Goal: Use online tool/utility: Utilize a website feature to perform a specific function

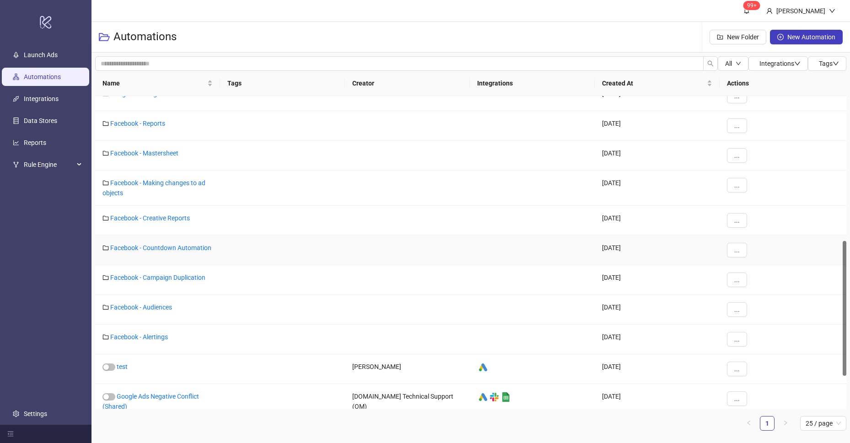
scroll to position [335, 0]
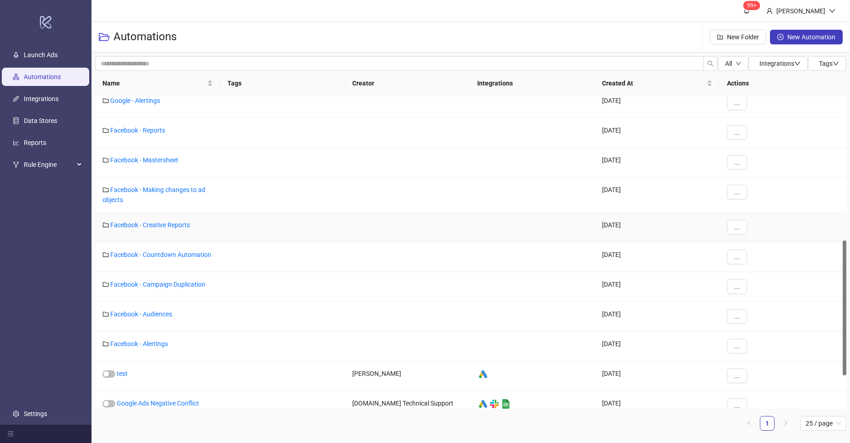
drag, startPoint x: 162, startPoint y: 226, endPoint x: 182, endPoint y: 222, distance: 20.4
click at [162, 226] on link "Facebook - Creative Reports" at bounding box center [150, 225] width 80 height 7
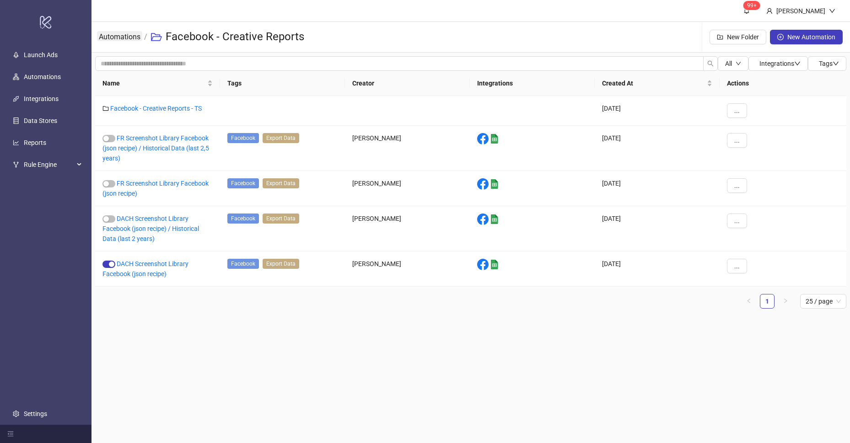
click at [126, 38] on link "Automations" at bounding box center [119, 36] width 45 height 10
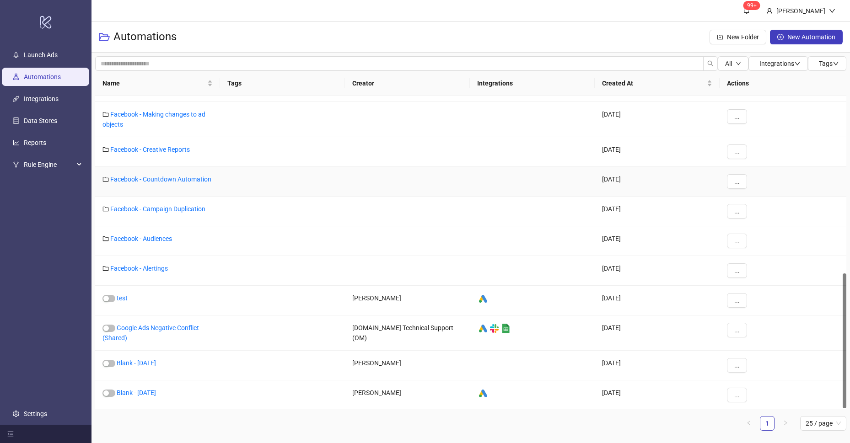
scroll to position [412, 0]
click at [168, 206] on link "Facebook - Campaign Duplication" at bounding box center [157, 207] width 95 height 7
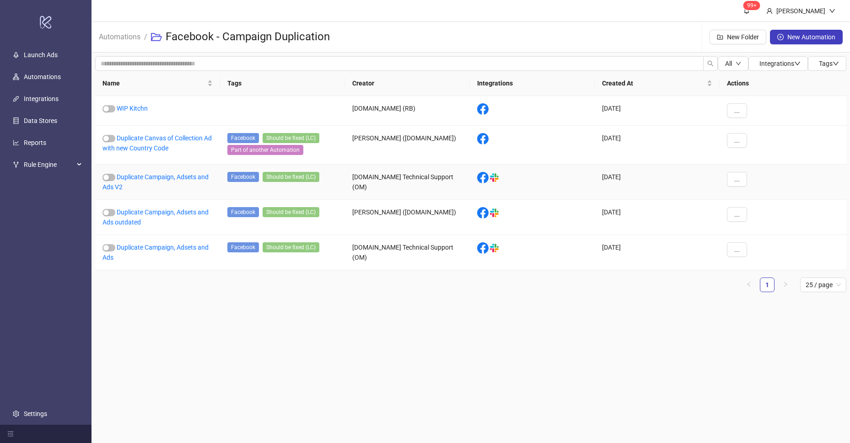
click at [164, 178] on link "Duplicate Campaign, Adsets and Ads V2" at bounding box center [156, 181] width 106 height 17
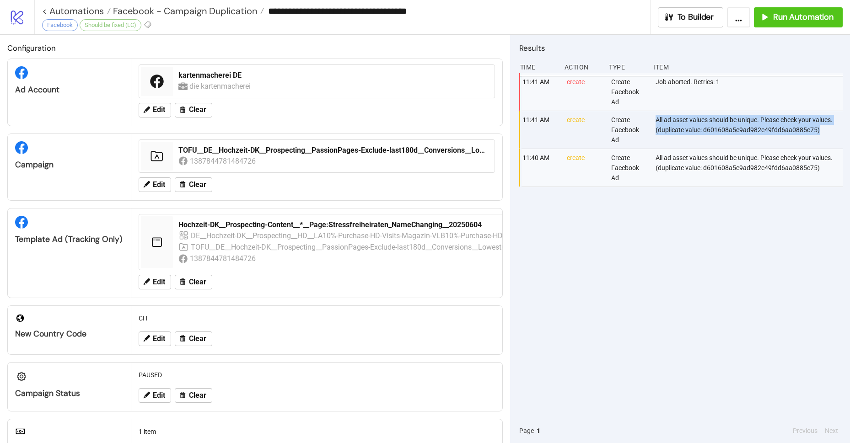
scroll to position [0, 2]
drag, startPoint x: 658, startPoint y: 119, endPoint x: 834, endPoint y: 129, distance: 176.9
click at [834, 129] on div "All ad asset values should be unique. Please check your values.(duplicate value…" at bounding box center [748, 130] width 190 height 38
copy div "All ad asset values should be unique. Please check your values.(duplicate value…"
click at [158, 188] on span "Edit" at bounding box center [159, 185] width 12 height 8
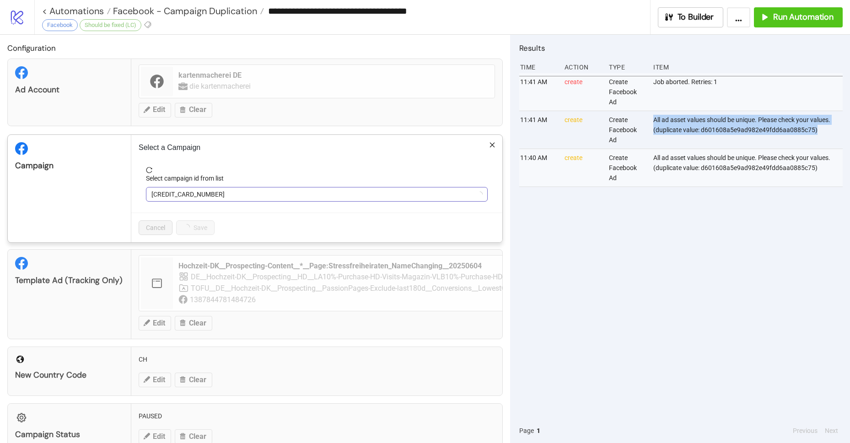
click at [210, 199] on span "6734834763672" at bounding box center [316, 195] width 331 height 14
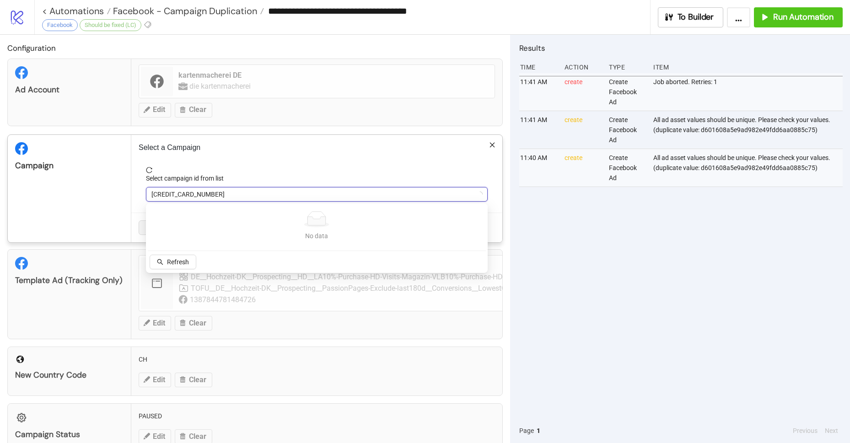
click at [207, 196] on span "6734834763672" at bounding box center [316, 195] width 331 height 14
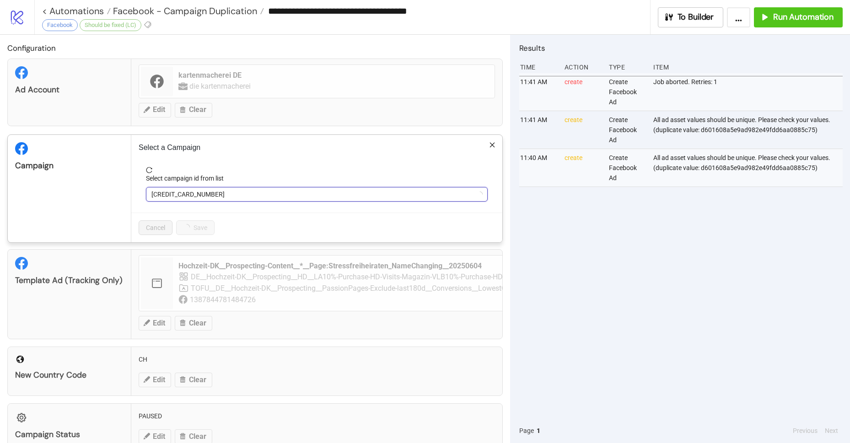
click at [207, 196] on span "6734834763672" at bounding box center [316, 195] width 331 height 14
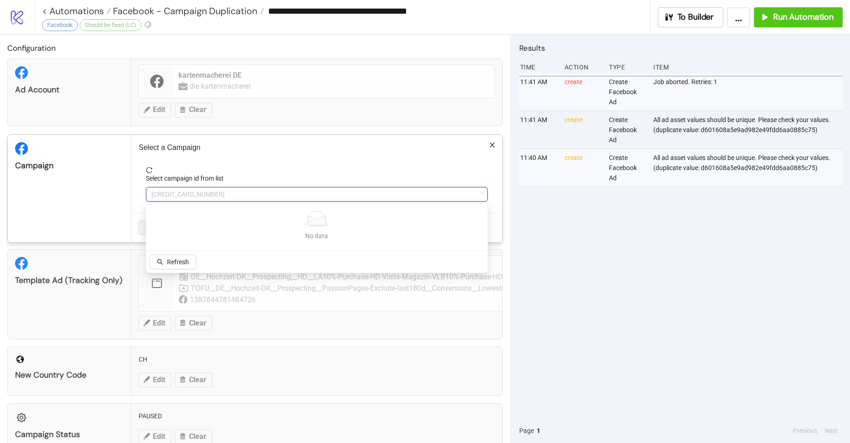
click at [207, 196] on span "6734834763672" at bounding box center [316, 195] width 331 height 14
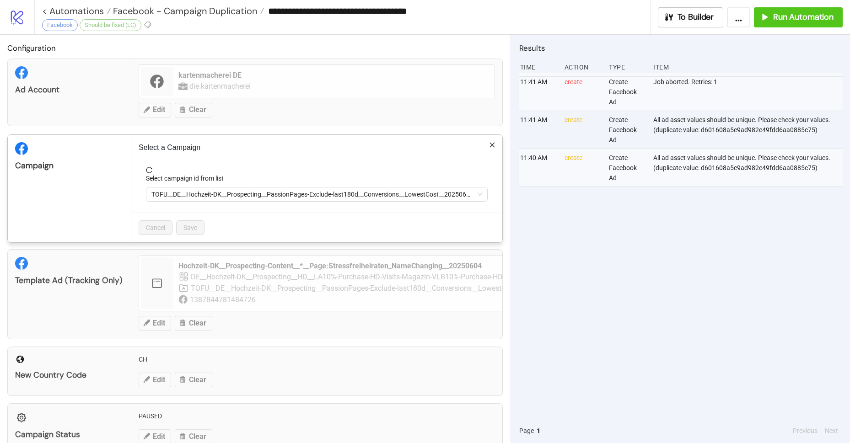
click at [207, 196] on span "TOFU__DE__Hochzeit-DK__Prospecting__PassionPages-Exclude-last180d__Conversions_…" at bounding box center [316, 195] width 331 height 14
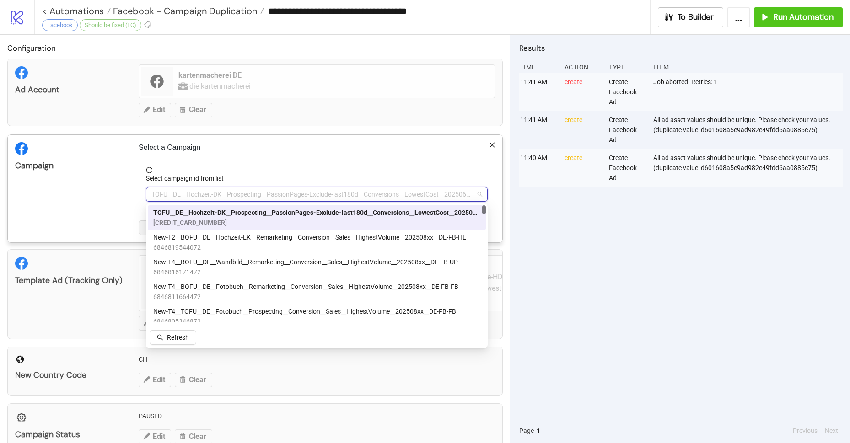
paste input "**********"
type input "**********"
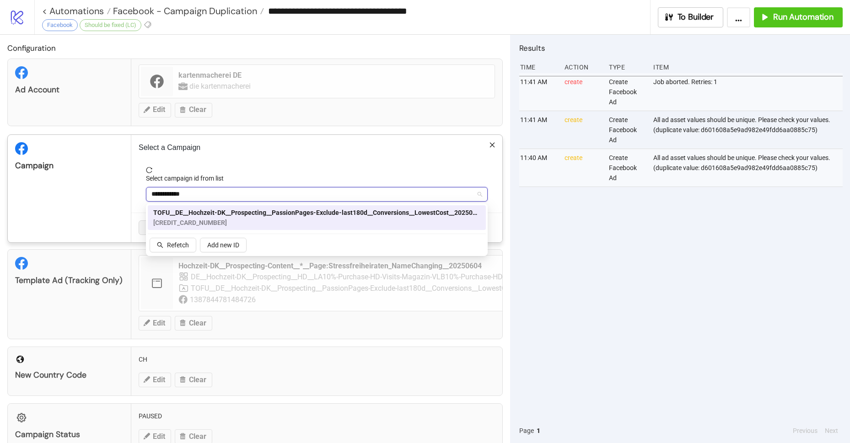
click at [204, 215] on span "TOFU__DE__Hochzeit-DK__Prospecting__PassionPages-Exclude-last180d__Conversions_…" at bounding box center [316, 213] width 327 height 10
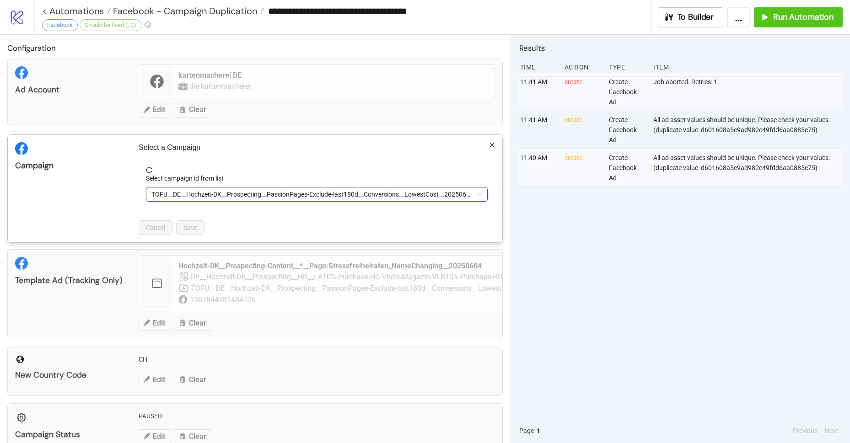
click at [206, 217] on div "Cancel Save" at bounding box center [316, 228] width 371 height 30
click at [247, 201] on form "Select campaign id from list TOFU__DE__Hochzeit-DK__Prospecting__PassionPages-E…" at bounding box center [317, 190] width 357 height 46
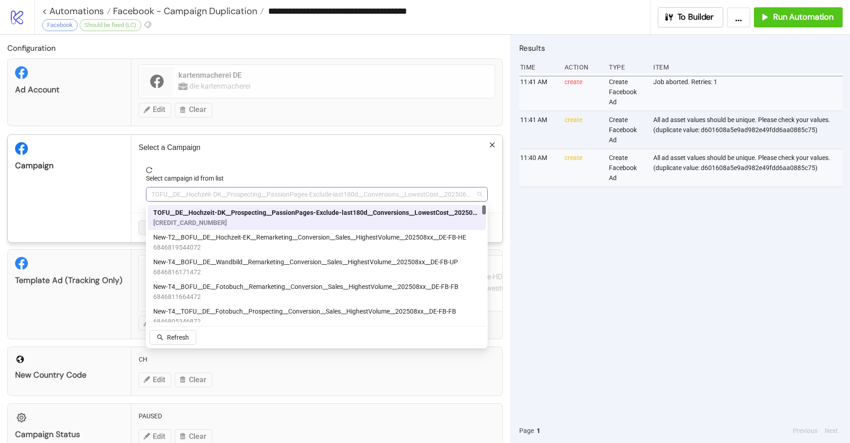
click at [247, 193] on span "TOFU__DE__Hochzeit-DK__Prospecting__PassionPages-Exclude-last180d__Conversions_…" at bounding box center [316, 195] width 331 height 14
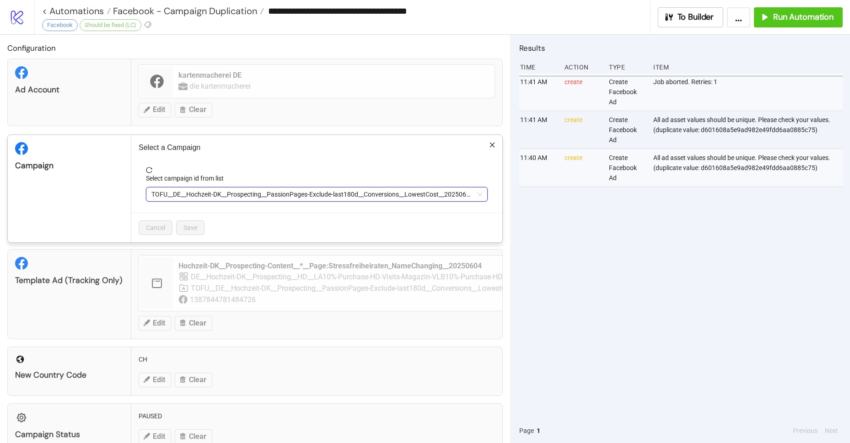
click at [247, 193] on span "TOFU__DE__Hochzeit-DK__Prospecting__PassionPages-Exclude-last180d__Conversions_…" at bounding box center [316, 195] width 331 height 14
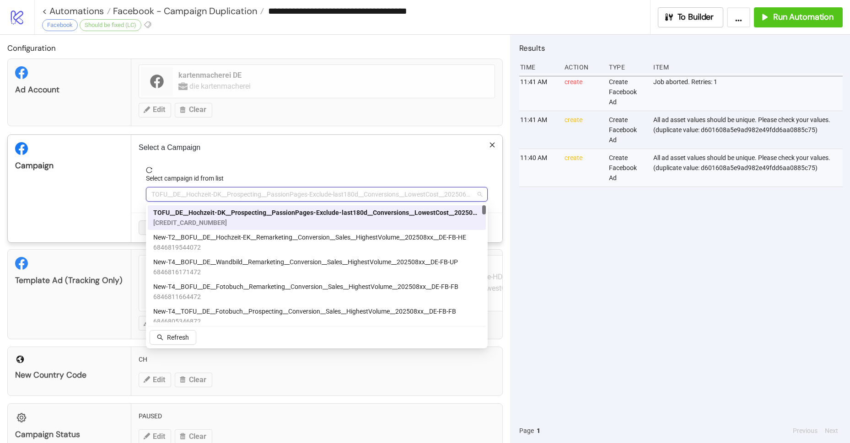
click at [218, 195] on span "TOFU__DE__Hochzeit-DK__Prospecting__PassionPages-Exclude-last180d__Conversions_…" at bounding box center [316, 195] width 331 height 14
click at [220, 211] on span "TOFU__DE__Hochzeit-DK__Prospecting__PassionPages-Exclude-last180d__Conversions_…" at bounding box center [316, 213] width 327 height 10
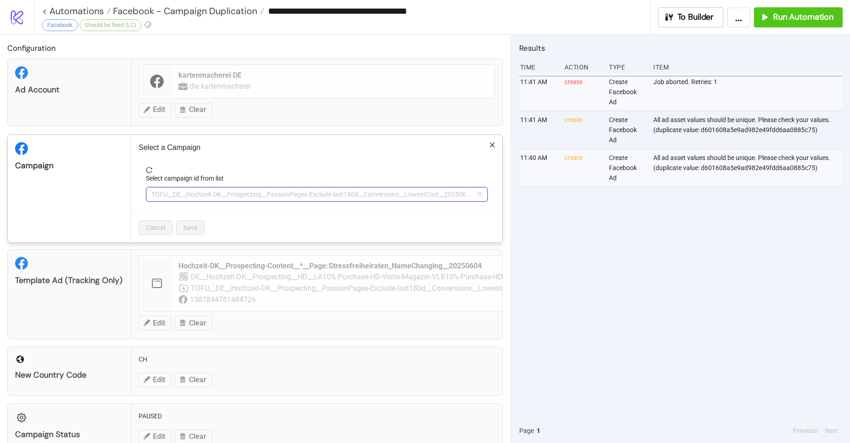
drag, startPoint x: 411, startPoint y: 195, endPoint x: 390, endPoint y: 200, distance: 21.8
click at [411, 195] on span "TOFU__DE__Hochzeit-DK__Prospecting__PassionPages-Exclude-last180d__Conversions_…" at bounding box center [316, 195] width 331 height 14
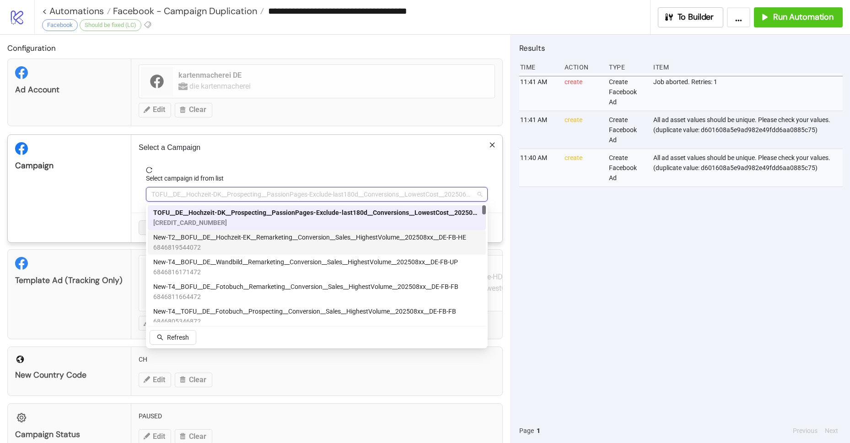
click at [324, 237] on span "New-T2__BOFU__DE__Hochzeit-EK__Remarketing__Conversion__Sales__HighestVolume__2…" at bounding box center [309, 238] width 313 height 10
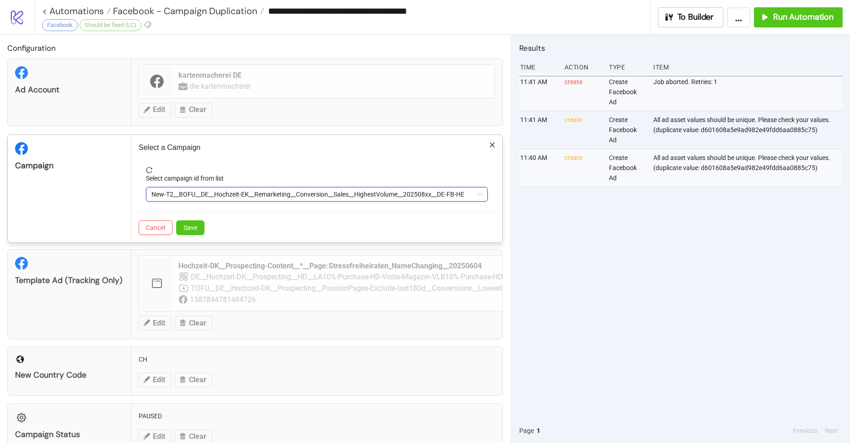
click at [307, 197] on span "New-T2__BOFU__DE__Hochzeit-EK__Remarketing__Conversion__Sales__HighestVolume__2…" at bounding box center [316, 195] width 331 height 14
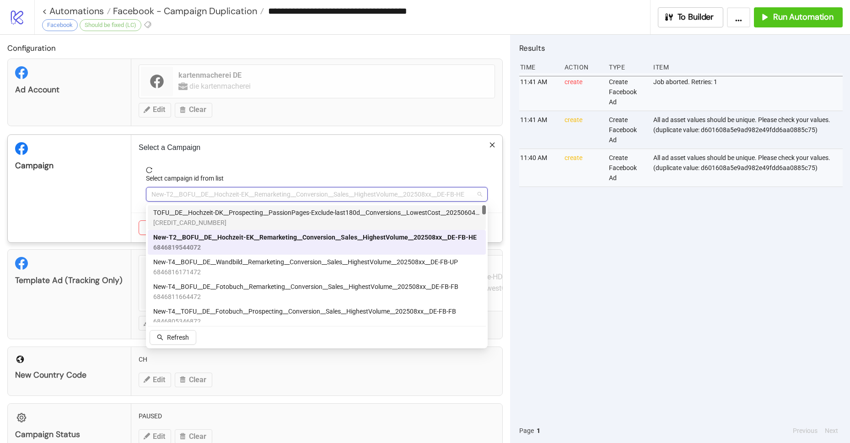
click at [296, 211] on span "TOFU__DE__Hochzeit-DK__Prospecting__PassionPages-Exclude-last180d__Conversions_…" at bounding box center [316, 213] width 327 height 10
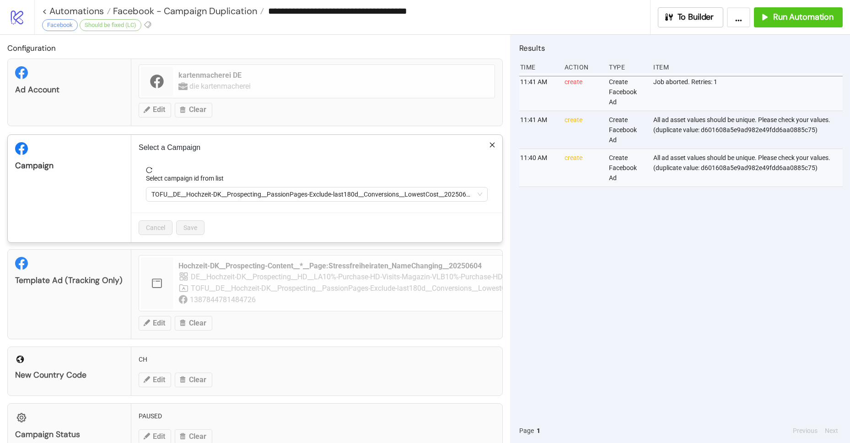
click at [491, 145] on icon "close" at bounding box center [492, 145] width 6 height 6
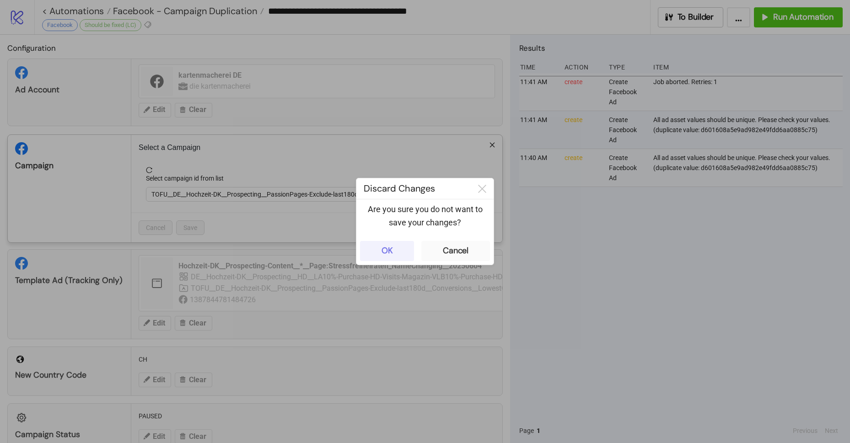
click at [389, 244] on button "OK" at bounding box center [387, 251] width 54 height 20
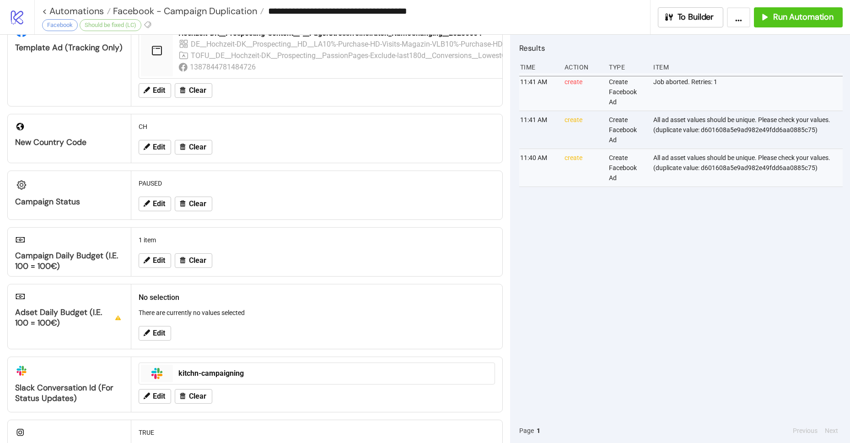
scroll to position [192, 0]
click at [164, 151] on span "Edit" at bounding box center [159, 147] width 12 height 8
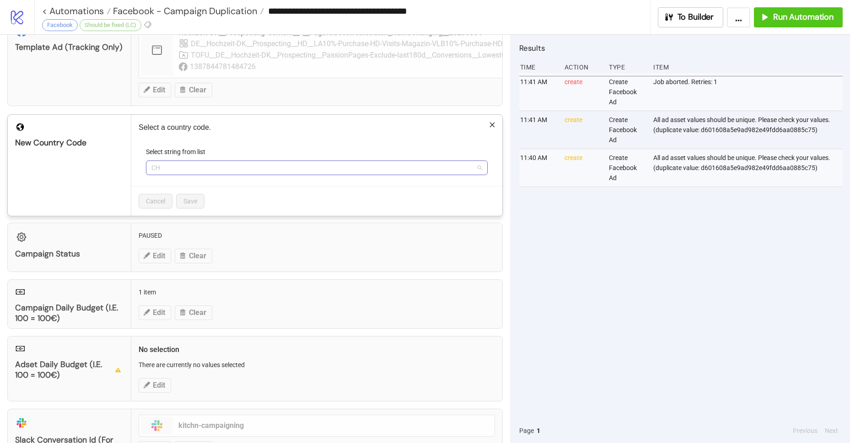
click at [167, 167] on span "CH" at bounding box center [316, 168] width 331 height 14
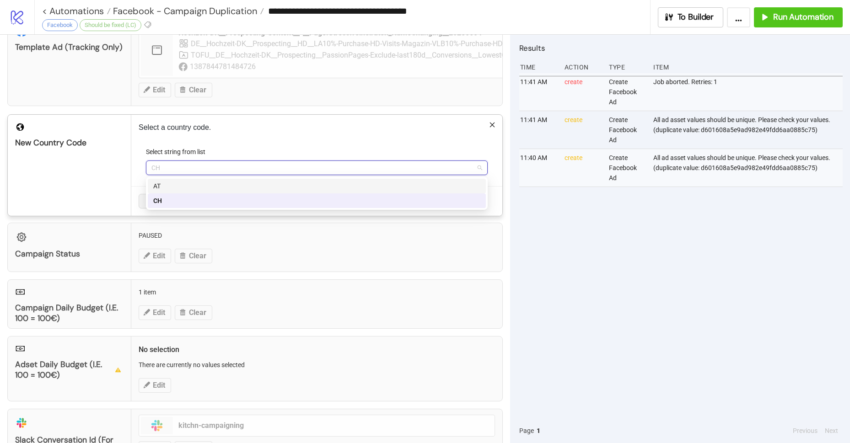
click at [166, 183] on div "AT" at bounding box center [316, 186] width 327 height 10
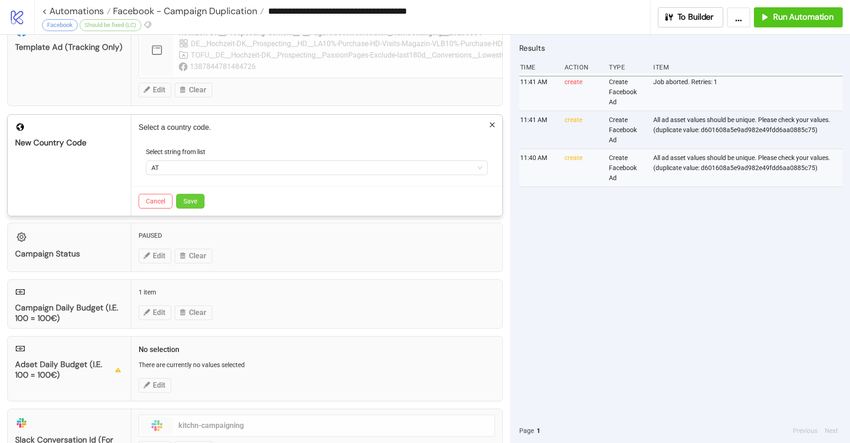
click at [187, 203] on span "Save" at bounding box center [191, 201] width 14 height 7
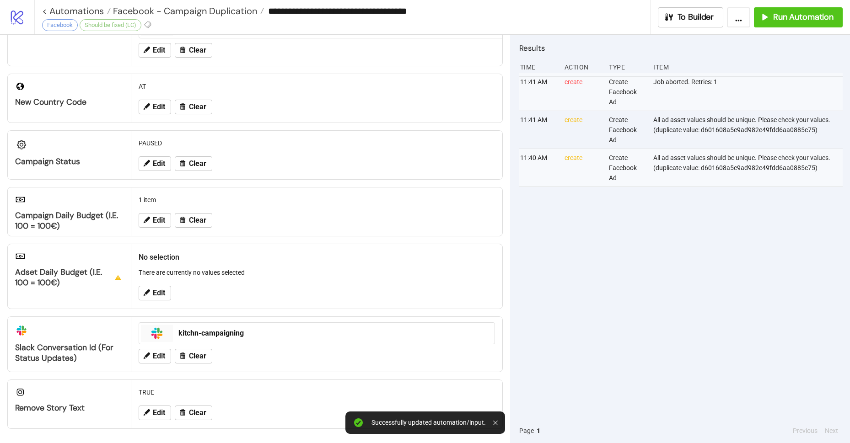
scroll to position [233, 0]
click at [156, 222] on span "Edit" at bounding box center [159, 220] width 12 height 8
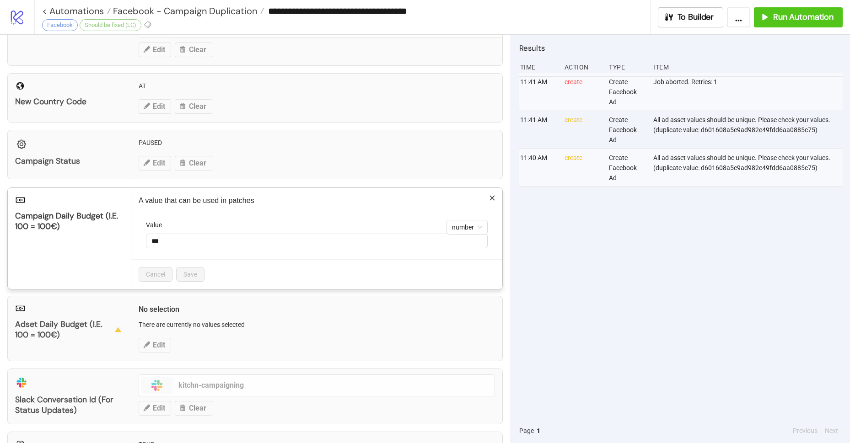
click at [493, 200] on icon "close" at bounding box center [492, 198] width 6 height 6
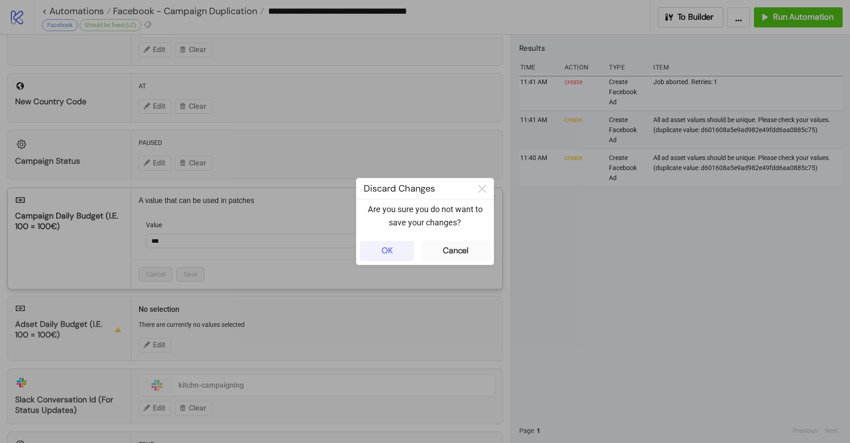
click at [394, 250] on button "OK" at bounding box center [387, 251] width 54 height 20
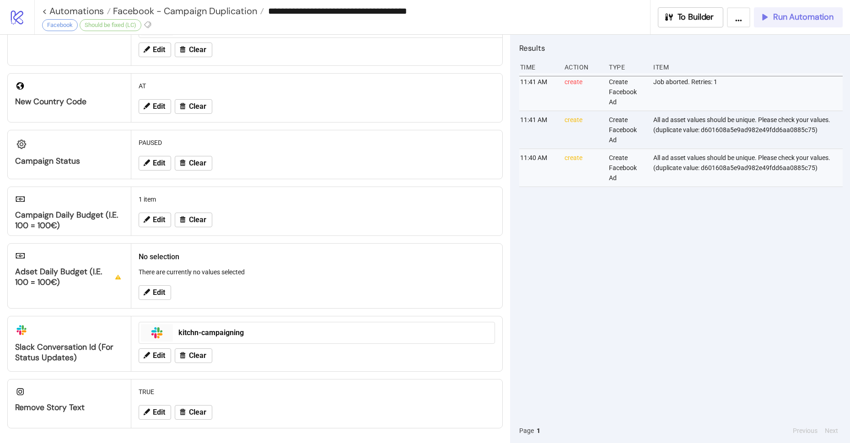
click at [801, 15] on span "Run Automation" at bounding box center [803, 17] width 60 height 11
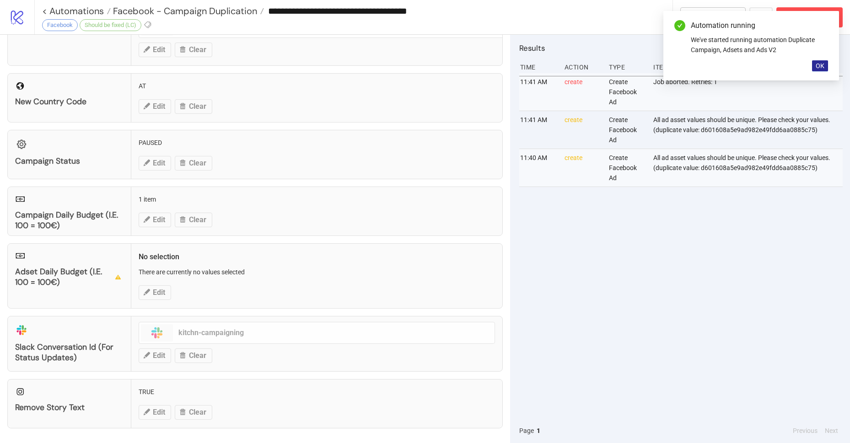
click at [822, 64] on span "OK" at bounding box center [820, 65] width 9 height 7
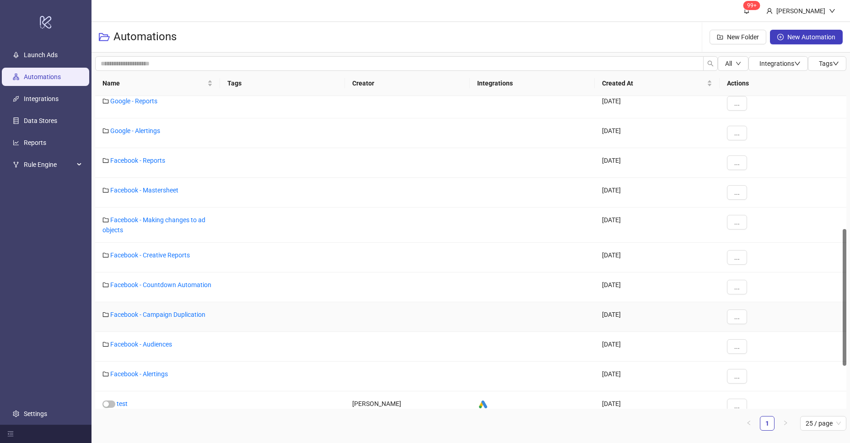
scroll to position [306, 0]
click at [170, 310] on link "Facebook - Campaign Duplication" at bounding box center [157, 313] width 95 height 7
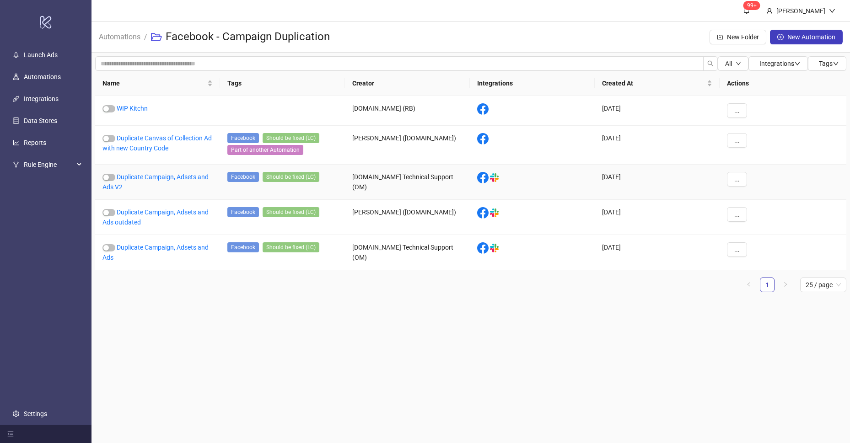
drag, startPoint x: 173, startPoint y: 175, endPoint x: 319, endPoint y: 172, distance: 146.0
click at [173, 175] on link "Duplicate Campaign, Adsets and Ads V2" at bounding box center [156, 181] width 106 height 17
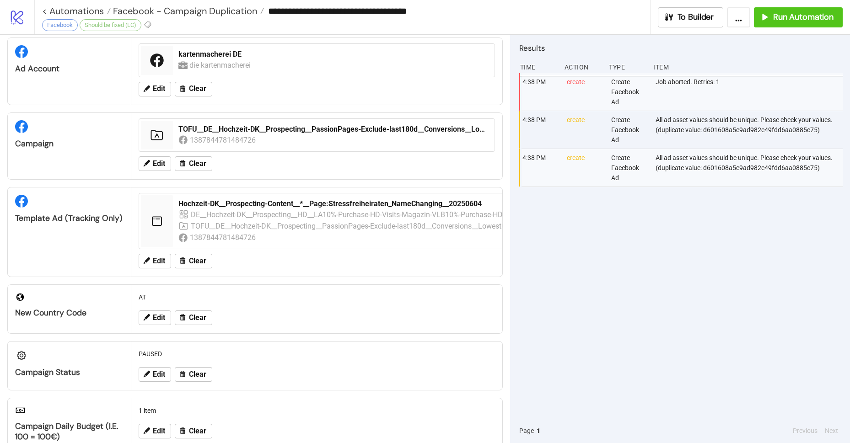
scroll to position [22, 0]
click at [157, 320] on span "Edit" at bounding box center [159, 317] width 12 height 8
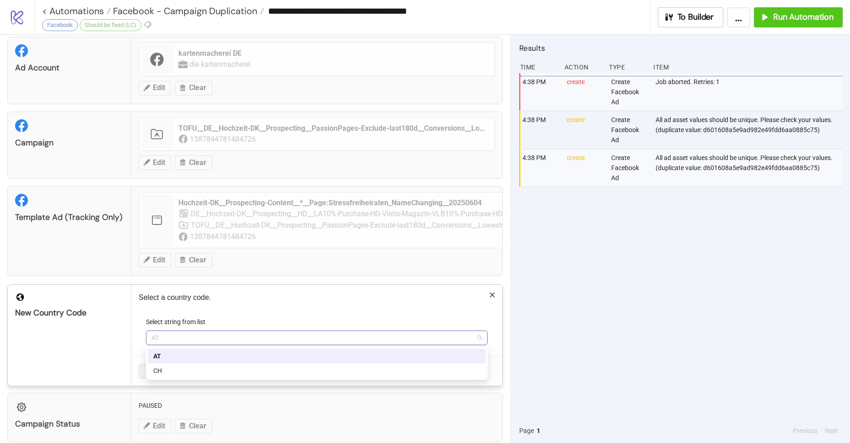
click at [168, 341] on span "AT" at bounding box center [316, 338] width 331 height 14
click at [162, 368] on div "CH" at bounding box center [316, 371] width 327 height 10
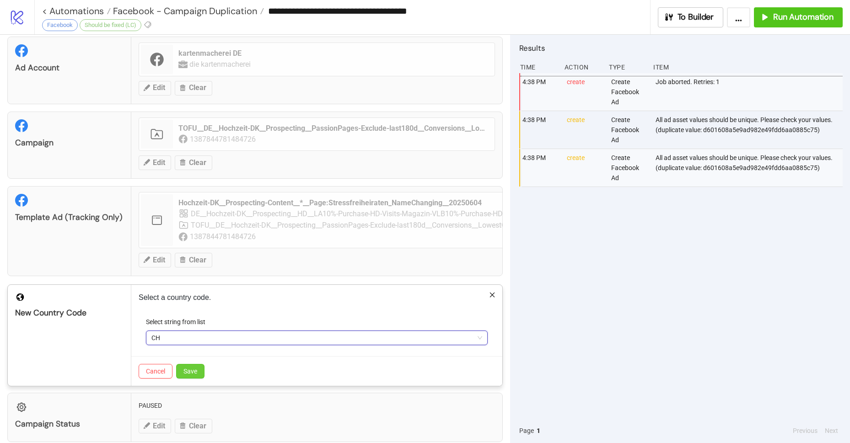
click at [194, 369] on span "Save" at bounding box center [191, 371] width 14 height 7
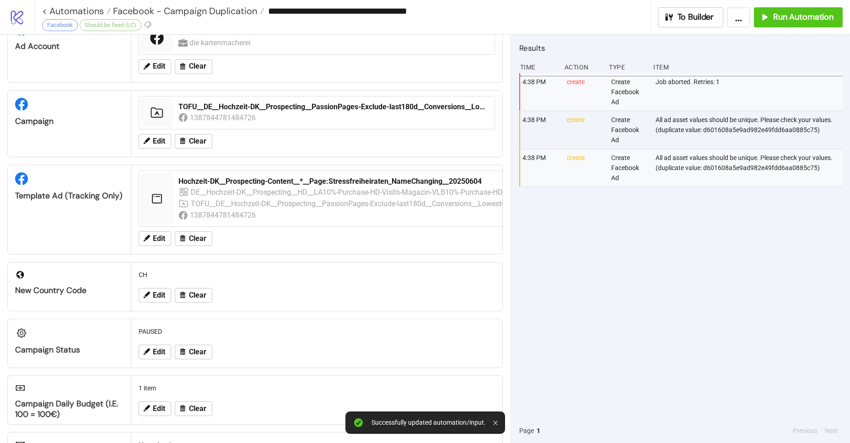
scroll to position [76, 0]
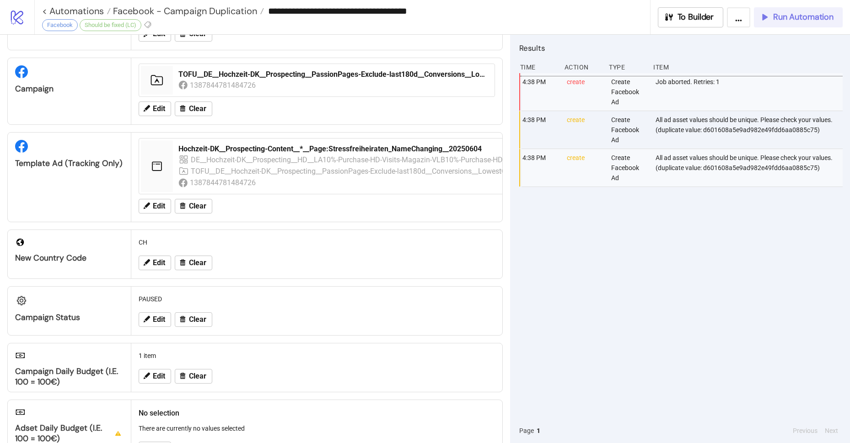
click at [780, 22] on span "Run Automation" at bounding box center [803, 17] width 60 height 11
